Goal: Task Accomplishment & Management: Complete application form

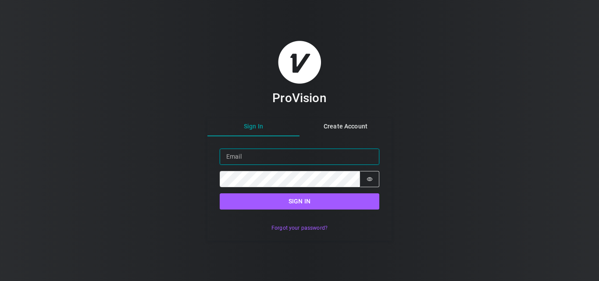
click at [266, 151] on input "Email" at bounding box center [300, 157] width 160 height 16
click at [271, 160] on input "Email" at bounding box center [300, 157] width 160 height 16
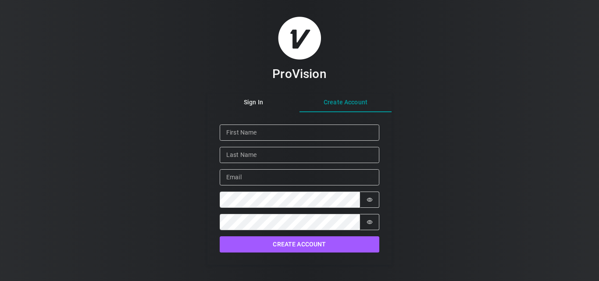
click at [341, 127] on div "Sign In Create Account Given Name Family Name Email Password Password is hidden…" at bounding box center [299, 179] width 184 height 171
click at [294, 141] on div "Given Name Family Name Email Password Password is hidden Confirm Password Passw…" at bounding box center [300, 177] width 160 height 106
click at [288, 134] on input "Given Name" at bounding box center [300, 132] width 160 height 16
click at [220, 236] on button "Create Account" at bounding box center [300, 244] width 160 height 16
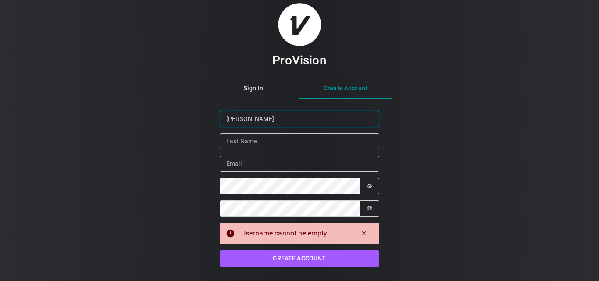
click at [279, 124] on input "[PERSON_NAME]" at bounding box center [300, 119] width 160 height 16
type input "[PERSON_NAME]"
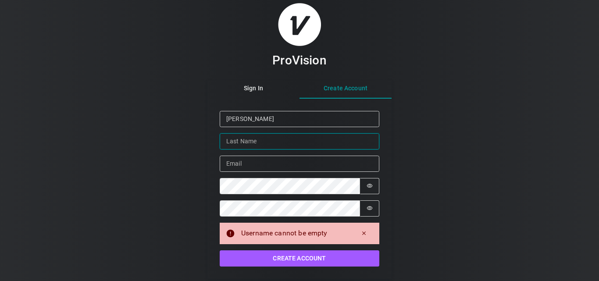
click at [251, 141] on input "Family Name" at bounding box center [300, 141] width 160 height 16
type input "[PERSON_NAME]"
click at [244, 174] on div "Given Name [PERSON_NAME] Family Name [PERSON_NAME] Email Password Password is h…" at bounding box center [300, 177] width 160 height 133
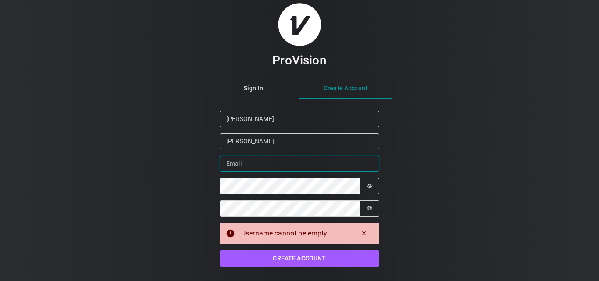
click at [241, 168] on input "Email" at bounding box center [300, 164] width 160 height 16
type input "[EMAIL_ADDRESS][DOMAIN_NAME]"
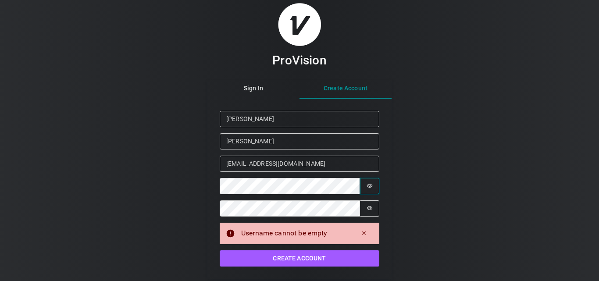
click at [369, 185] on icon "Show password" at bounding box center [369, 186] width 6 height 6
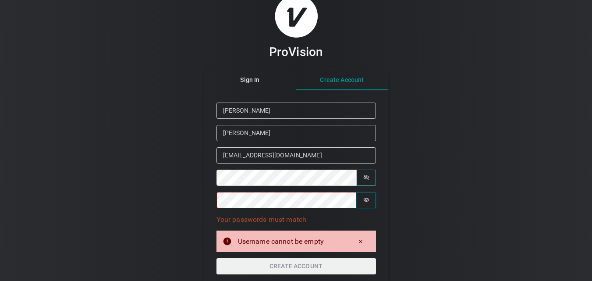
click at [368, 199] on icon "Show password" at bounding box center [366, 200] width 6 height 4
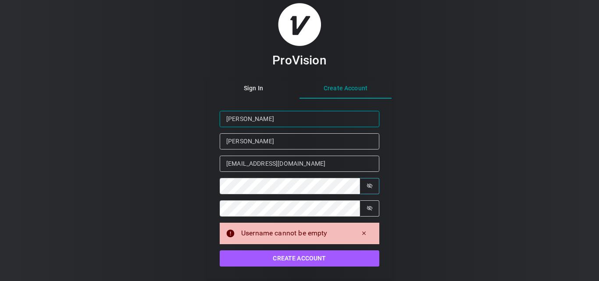
click at [277, 117] on input "[PERSON_NAME]" at bounding box center [300, 119] width 160 height 16
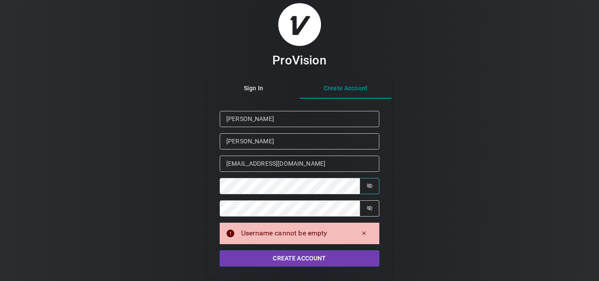
click at [323, 255] on button "Create Account" at bounding box center [300, 258] width 160 height 16
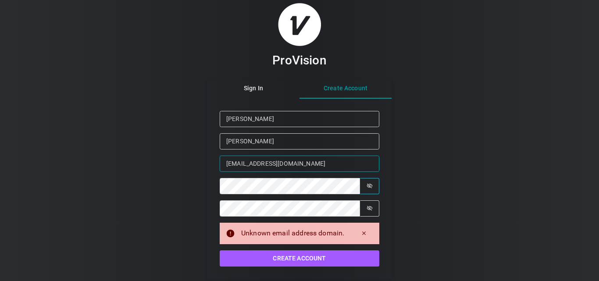
click at [323, 168] on input "[EMAIL_ADDRESS][DOMAIN_NAME]" at bounding box center [300, 164] width 160 height 16
click at [326, 273] on form "Given Name [PERSON_NAME] Family Name [PERSON_NAME] [EMAIL_ADDRESS][DOMAIN_NAME]…" at bounding box center [299, 189] width 184 height 180
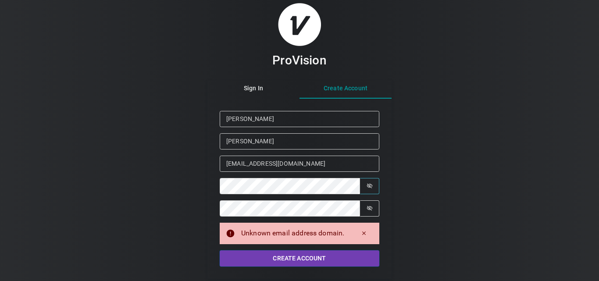
click at [321, 261] on button "Create Account" at bounding box center [300, 258] width 160 height 16
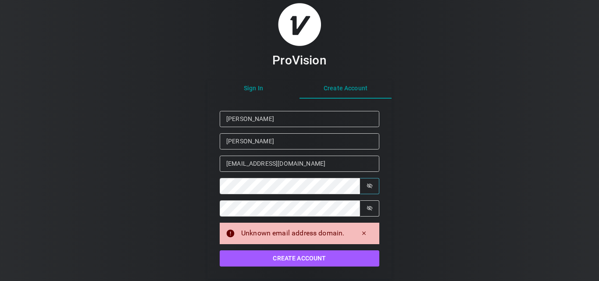
click at [261, 84] on div "ProVision Sign In Create Account Given Name [PERSON_NAME] Family Name [PERSON_N…" at bounding box center [299, 141] width 184 height 276
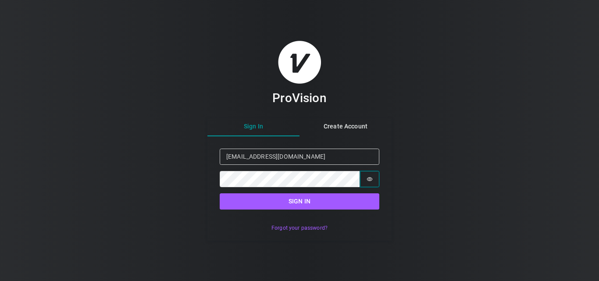
click at [368, 178] on icon "Show password" at bounding box center [369, 179] width 6 height 6
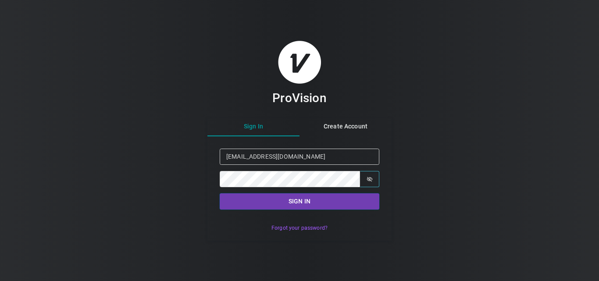
click at [316, 202] on button "Sign in" at bounding box center [300, 201] width 160 height 16
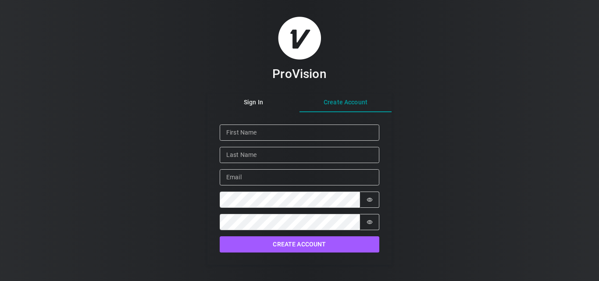
click at [358, 112] on button "Create Account" at bounding box center [345, 102] width 92 height 19
click at [298, 182] on input "Email" at bounding box center [300, 177] width 160 height 16
type input "[EMAIL_ADDRESS][DOMAIN_NAME]"
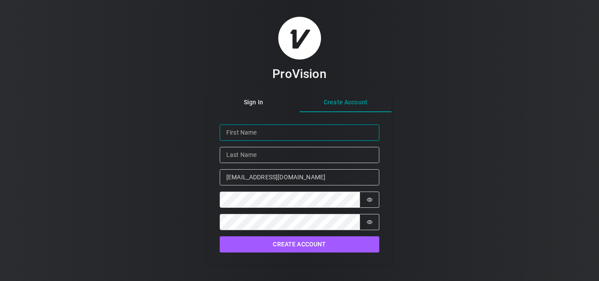
click at [281, 138] on input "Given Name" at bounding box center [300, 132] width 160 height 16
type input "[PERSON_NAME]"
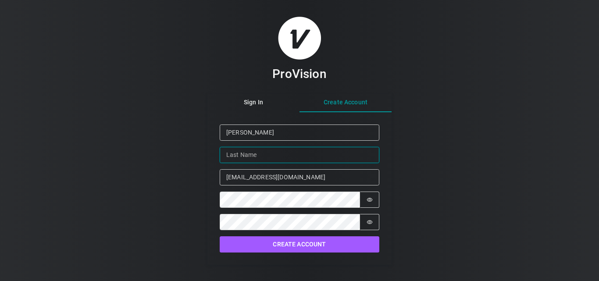
click at [284, 157] on input "Family Name" at bounding box center [300, 155] width 160 height 16
type input "[PERSON_NAME]"
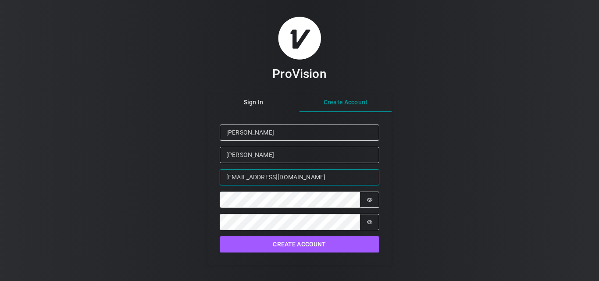
drag, startPoint x: 309, startPoint y: 177, endPoint x: 211, endPoint y: 174, distance: 98.6
click at [211, 174] on form "Given Name [PERSON_NAME] Family Name [PERSON_NAME] [EMAIL_ADDRESS][DOMAIN_NAME]…" at bounding box center [299, 188] width 184 height 153
type input "[EMAIL_ADDRESS][DOMAIN_NAME]"
click at [370, 224] on icon "Show password" at bounding box center [370, 222] width 6 height 4
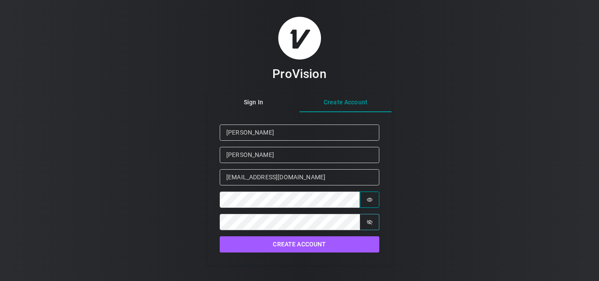
click at [371, 200] on icon "Show password" at bounding box center [370, 200] width 6 height 4
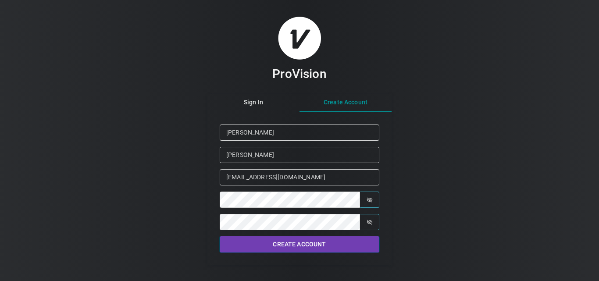
click at [296, 242] on button "Create Account" at bounding box center [300, 244] width 160 height 16
